Goal: Task Accomplishment & Management: Complete application form

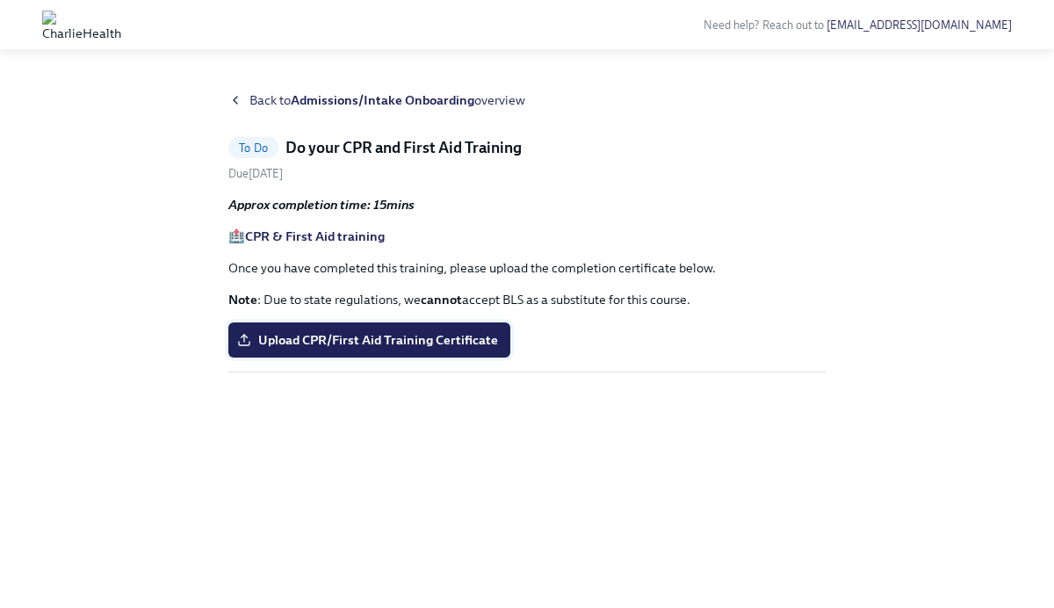
click at [381, 335] on span "Upload CPR/First Aid Training Certificate" at bounding box center [369, 340] width 257 height 18
click at [0, 0] on input "Upload CPR/First Aid Training Certificate" at bounding box center [0, 0] width 0 height 0
click at [314, 335] on span "Upload CPR/First Aid Training Certificate" at bounding box center [369, 340] width 257 height 18
click at [0, 0] on input "Upload CPR/First Aid Training Certificate" at bounding box center [0, 0] width 0 height 0
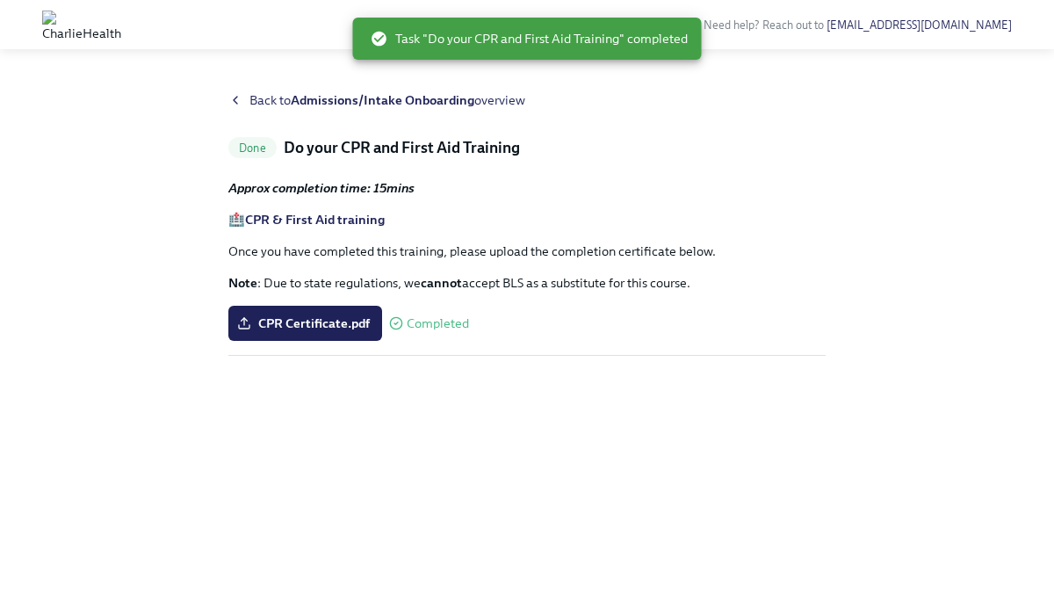
click at [250, 105] on span "Back to Admissions/Intake Onboarding overview" at bounding box center [387, 100] width 276 height 18
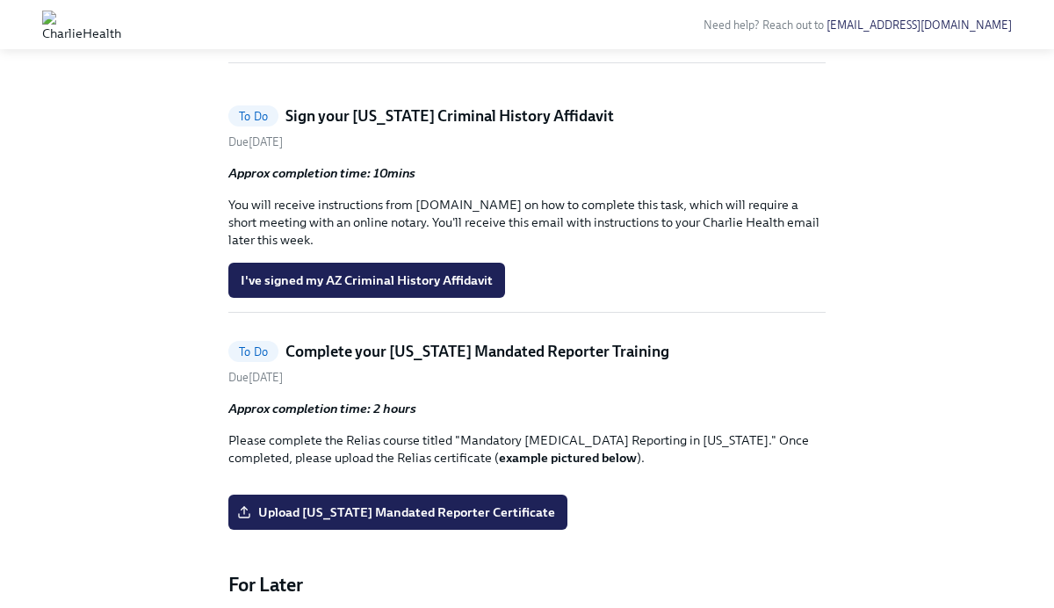
scroll to position [1280, 0]
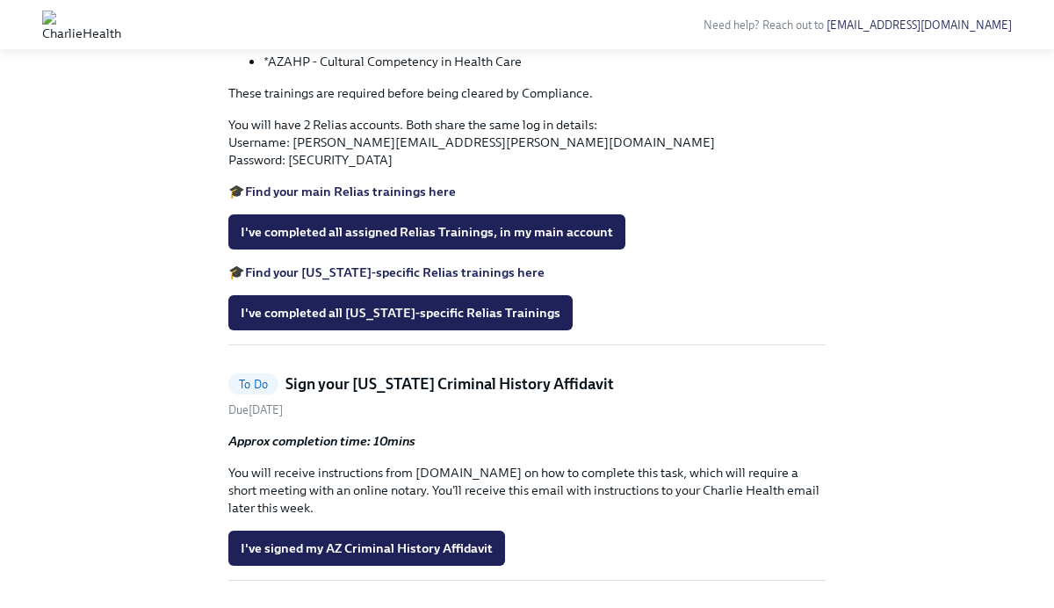
scroll to position [756, 0]
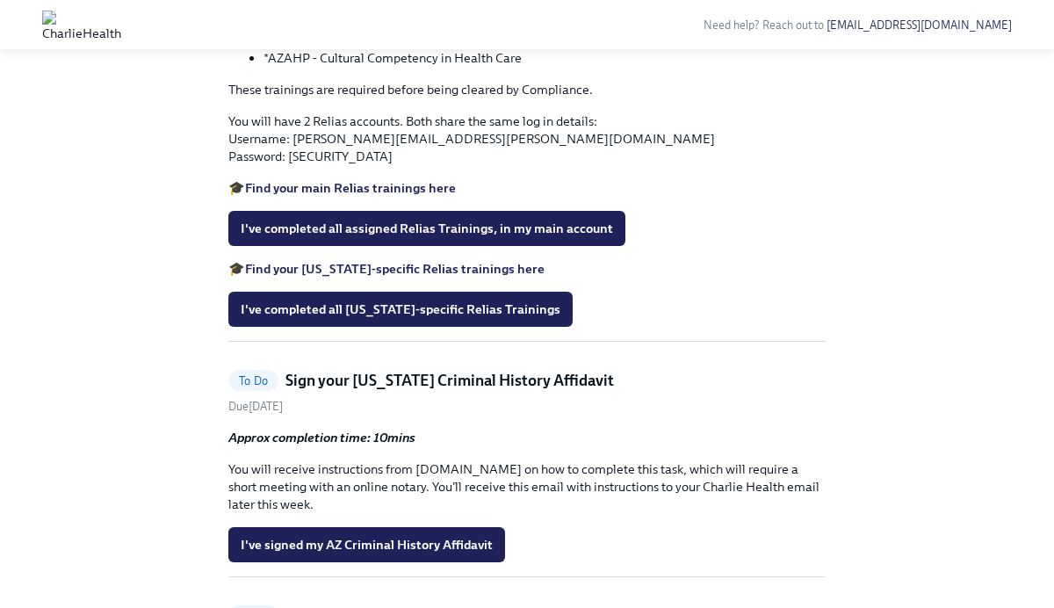
click at [305, 277] on strong "Find your [US_STATE]-specific Relias trainings here" at bounding box center [395, 269] width 300 height 16
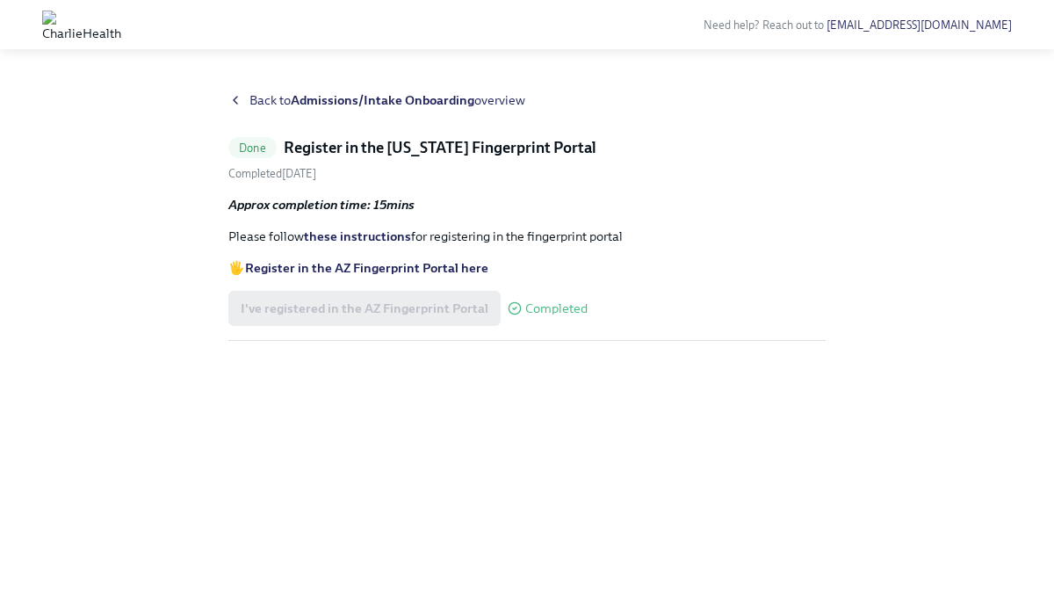
click at [264, 101] on span "Back to Admissions/Intake Onboarding overview" at bounding box center [387, 100] width 276 height 18
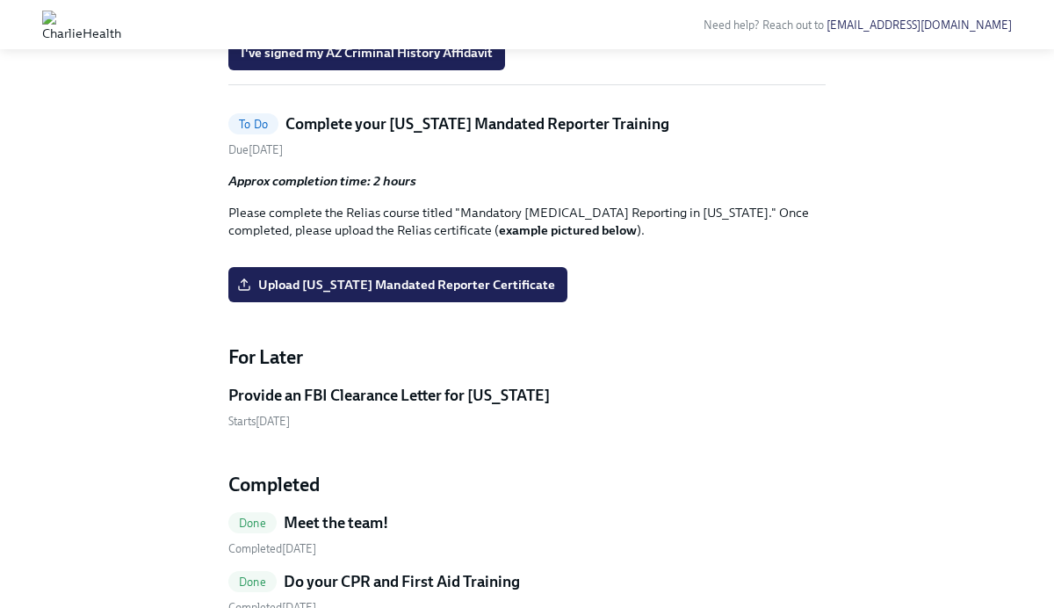
scroll to position [1250, 0]
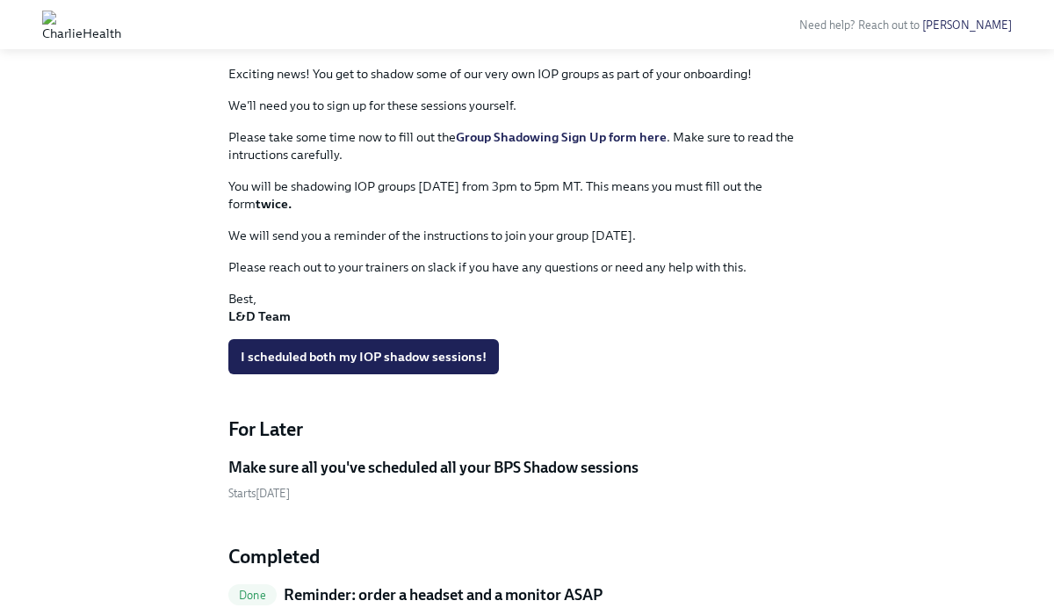
scroll to position [1006, 0]
